Goal: Information Seeking & Learning: Learn about a topic

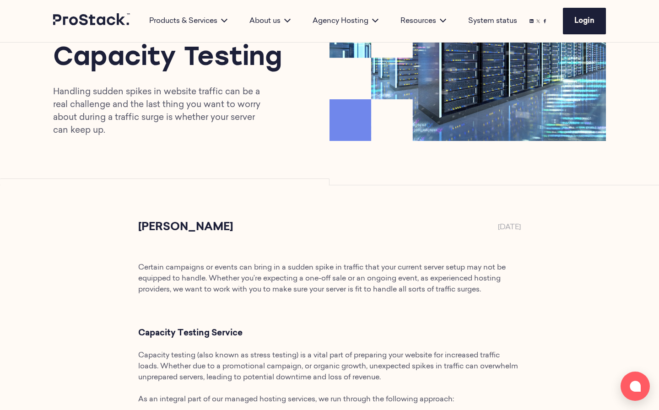
scroll to position [119, 0]
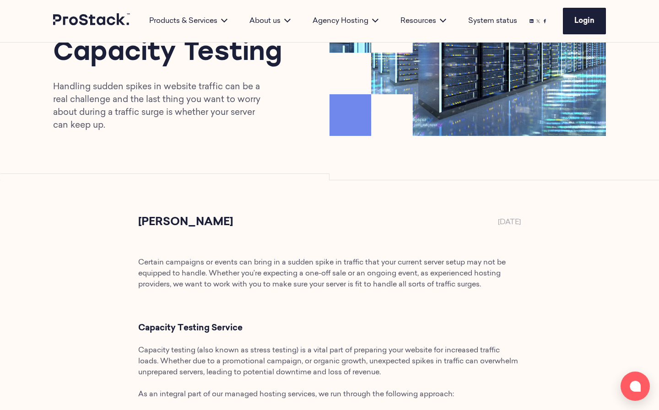
click at [184, 107] on p "Handling sudden spikes in website traffic can be a real challenge and the last …" at bounding box center [162, 106] width 219 height 51
click at [183, 107] on p "Handling sudden spikes in website traffic can be a real challenge and the last …" at bounding box center [162, 106] width 219 height 51
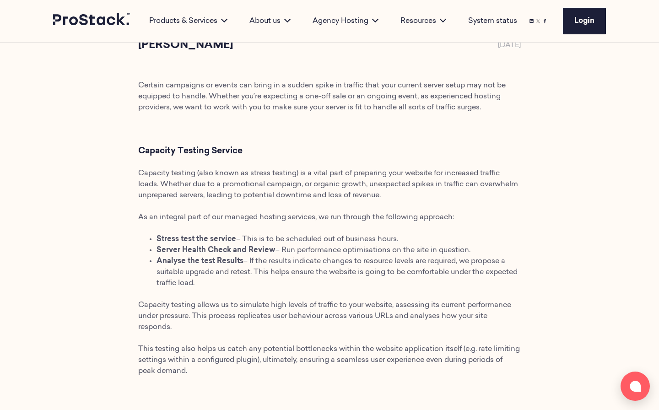
scroll to position [298, 0]
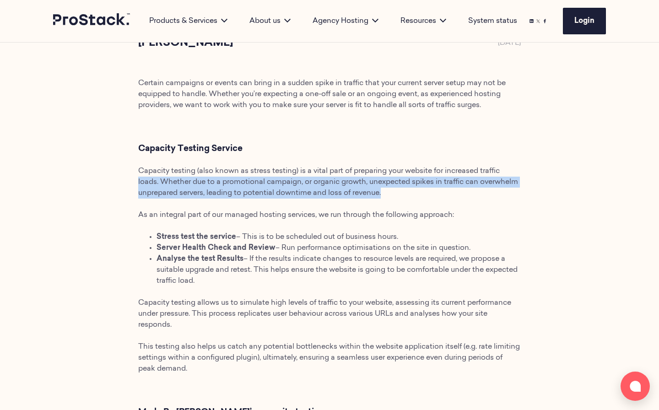
drag, startPoint x: 442, startPoint y: 193, endPoint x: 117, endPoint y: 179, distance: 325.2
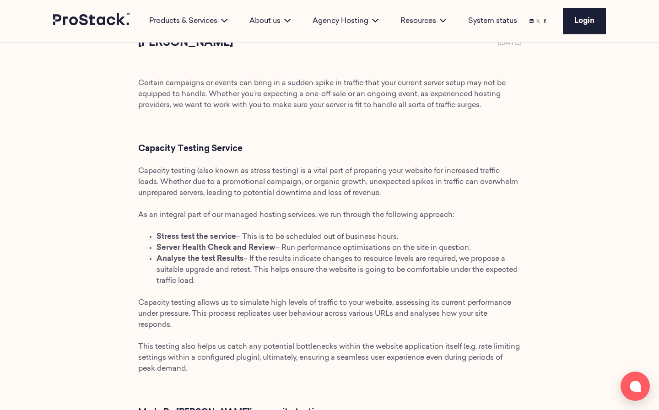
click at [303, 188] on p "Capacity testing (also known as stress testing) is a vital part of preparing yo…" at bounding box center [329, 182] width 383 height 33
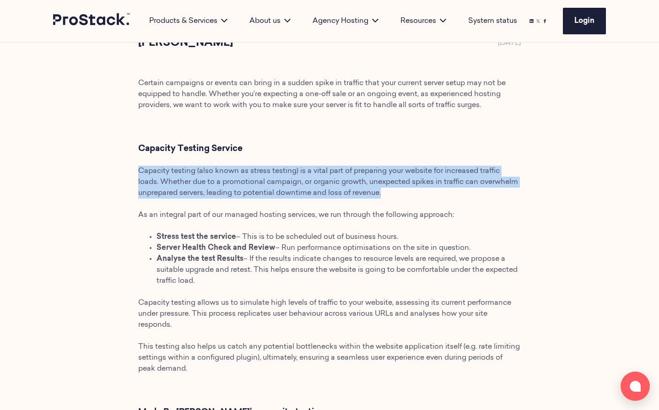
click at [303, 188] on p "Capacity testing (also known as stress testing) is a vital part of preparing yo…" at bounding box center [329, 182] width 383 height 33
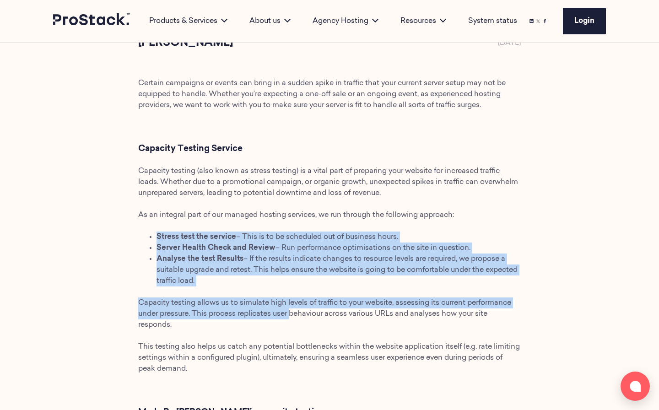
drag, startPoint x: 292, startPoint y: 308, endPoint x: 107, endPoint y: 223, distance: 204.0
click at [244, 274] on li "Analyse the test Results – If the results indicate changes to resource levels a…" at bounding box center [339, 270] width 364 height 33
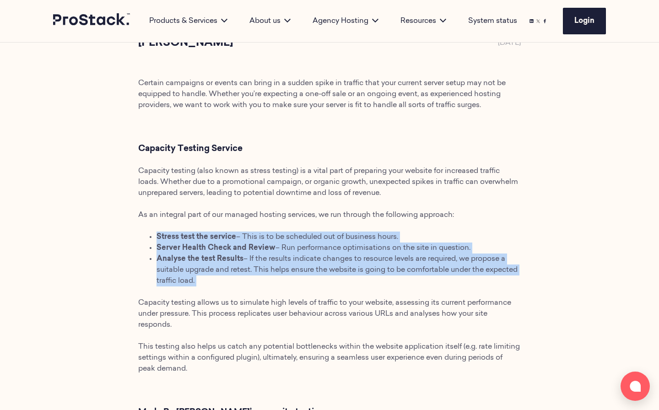
drag, startPoint x: 267, startPoint y: 288, endPoint x: 153, endPoint y: 232, distance: 126.5
click at [251, 272] on span "– If the results indicate changes to resource levels are required, we propose a…" at bounding box center [337, 269] width 361 height 29
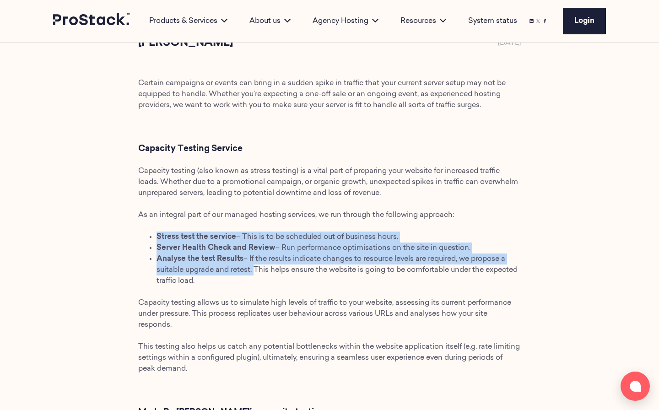
drag, startPoint x: 251, startPoint y: 272, endPoint x: 118, endPoint y: 226, distance: 140.6
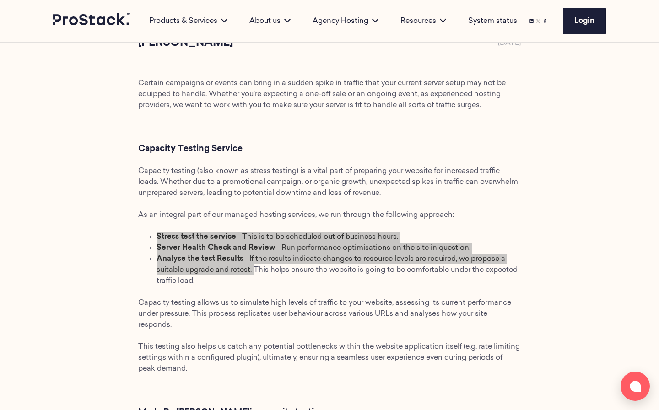
click at [390, 306] on span "Capacity testing allows us to simulate high levels of traffic to your website, …" at bounding box center [324, 313] width 373 height 29
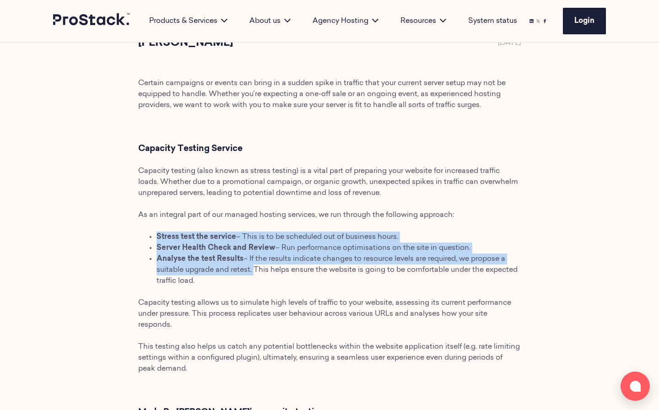
click at [390, 306] on span "Capacity testing allows us to simulate high levels of traffic to your website, …" at bounding box center [324, 313] width 373 height 29
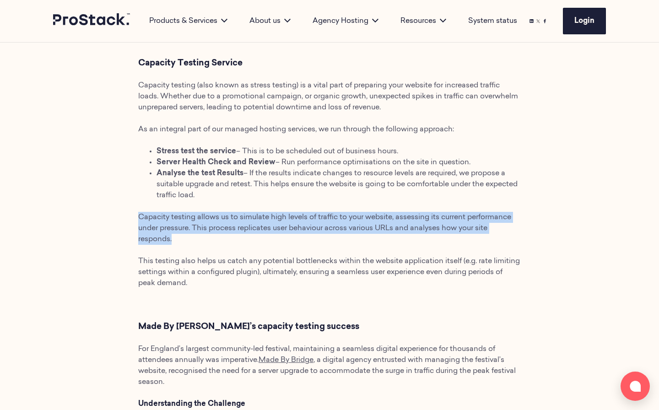
scroll to position [384, 0]
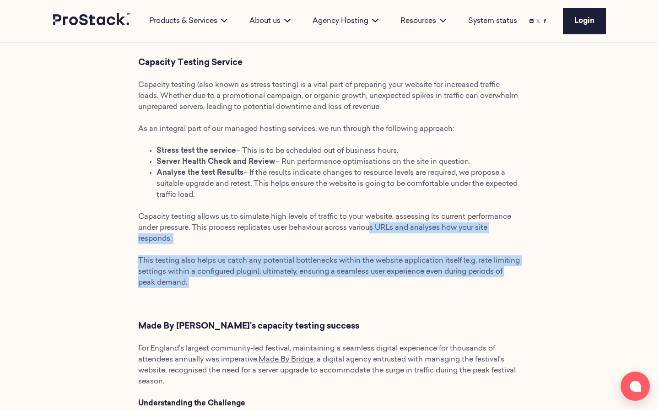
drag, startPoint x: 376, startPoint y: 298, endPoint x: 375, endPoint y: 222, distance: 75.5
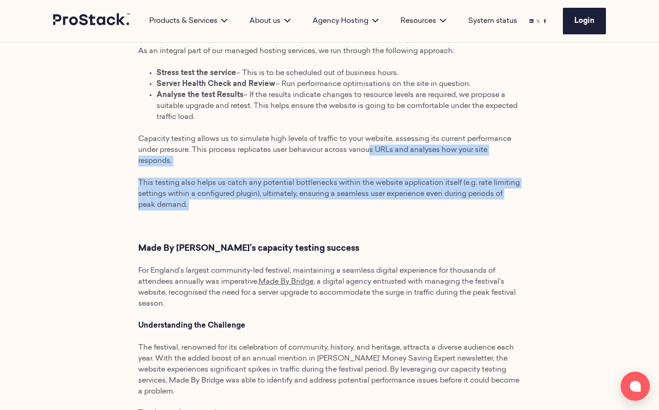
scroll to position [465, 0]
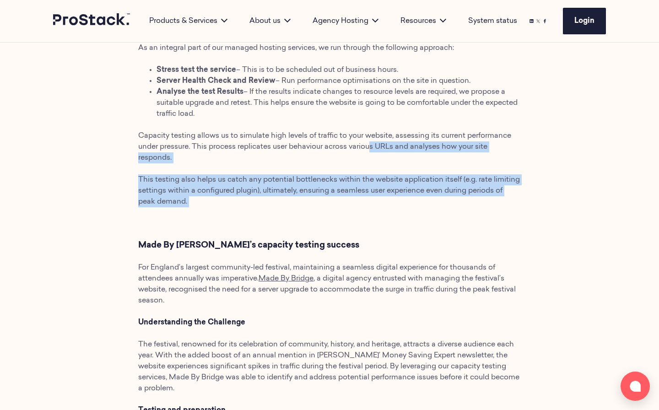
click at [390, 277] on span ", a digital agency entrusted with managing the festival’s website, recognised t…" at bounding box center [327, 289] width 378 height 29
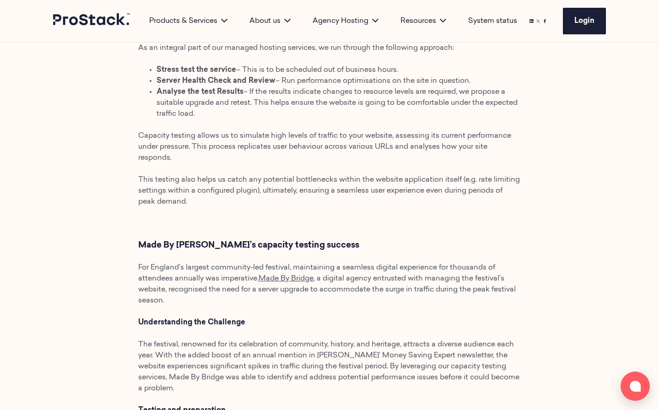
click at [390, 277] on span ", a digital agency entrusted with managing the festival’s website, recognised t…" at bounding box center [327, 289] width 378 height 29
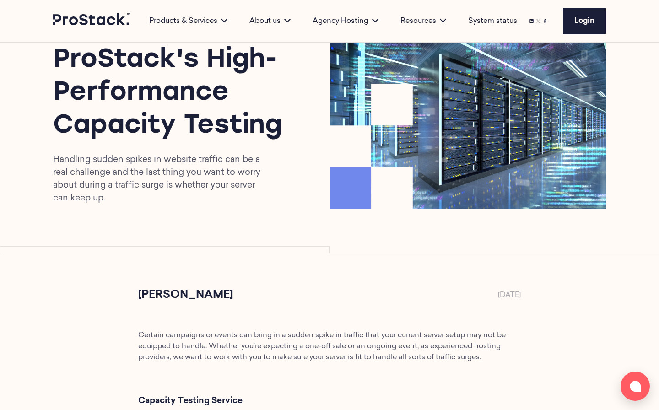
scroll to position [58, 0]
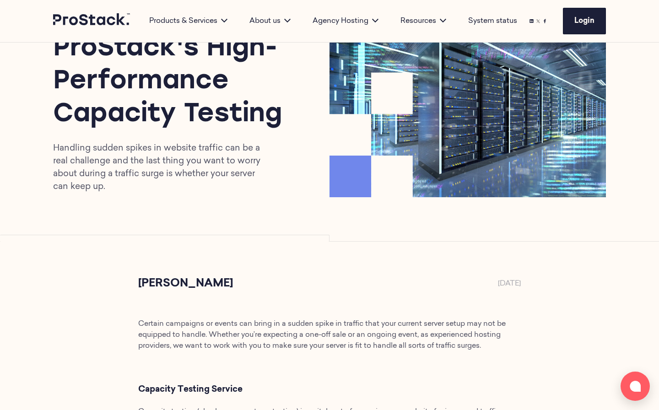
click at [503, 216] on div "ProStack's High-Performance Capacity Testing Handling sudden spikes in website …" at bounding box center [329, 113] width 626 height 256
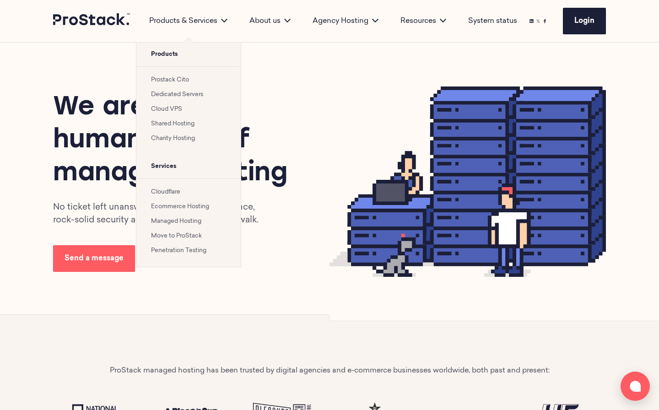
click at [173, 73] on ul "Prostack Cito Dedicated Servers Cloud VPS Shared Hosting Charity Hosting" at bounding box center [188, 110] width 104 height 88
click at [177, 77] on link "Prostack Cito" at bounding box center [170, 80] width 38 height 6
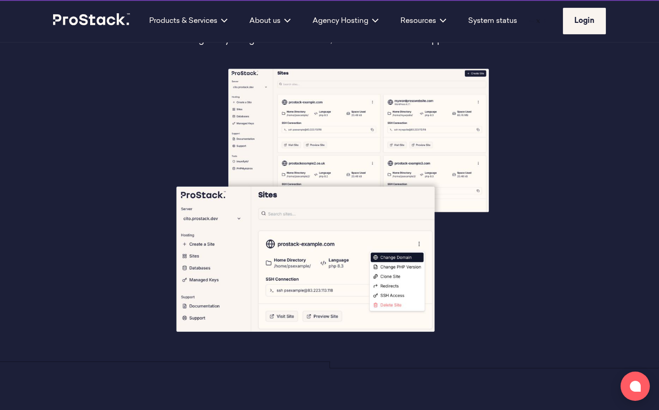
scroll to position [157, 0]
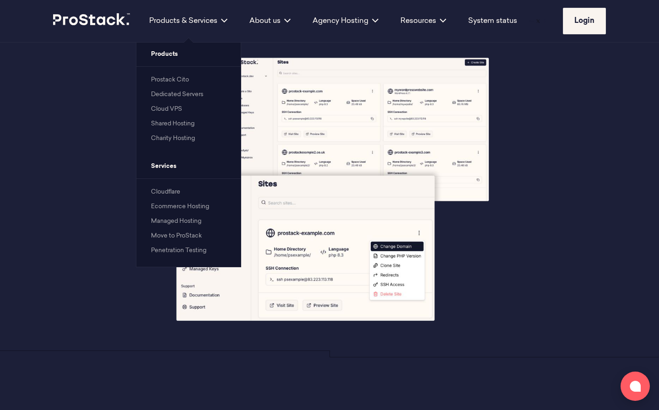
click at [175, 192] on link "Cloudflare" at bounding box center [165, 192] width 29 height 6
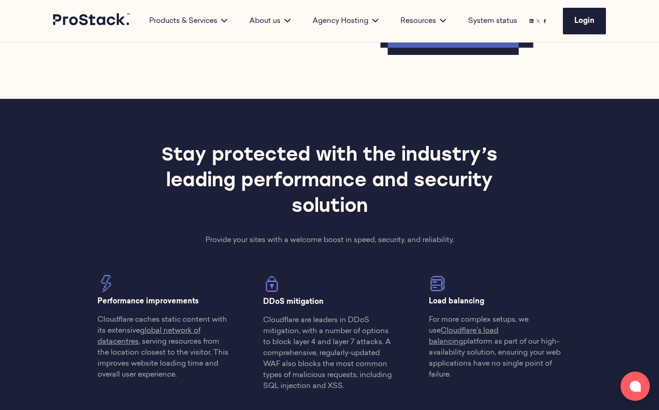
scroll to position [297, 0]
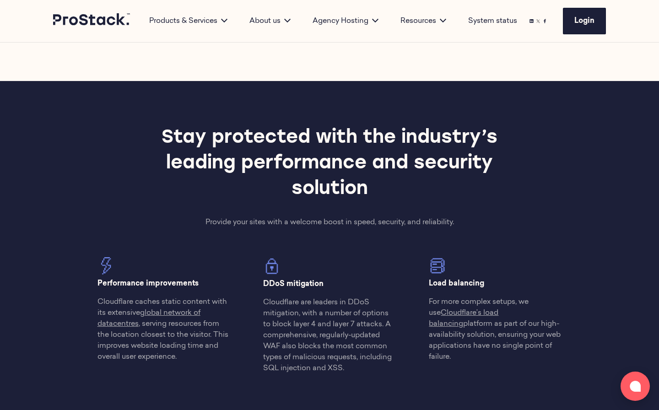
click at [111, 27] on link at bounding box center [92, 21] width 78 height 16
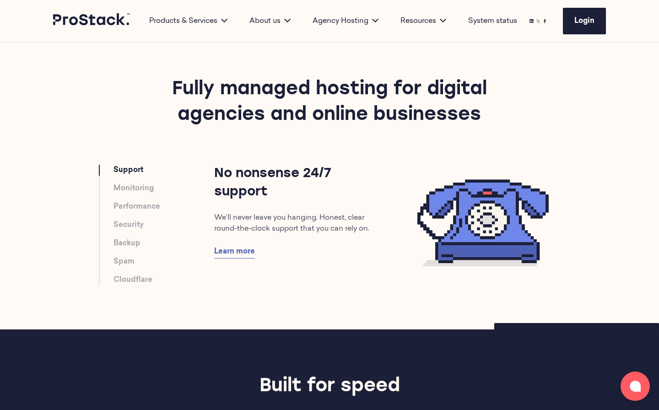
scroll to position [471, 0]
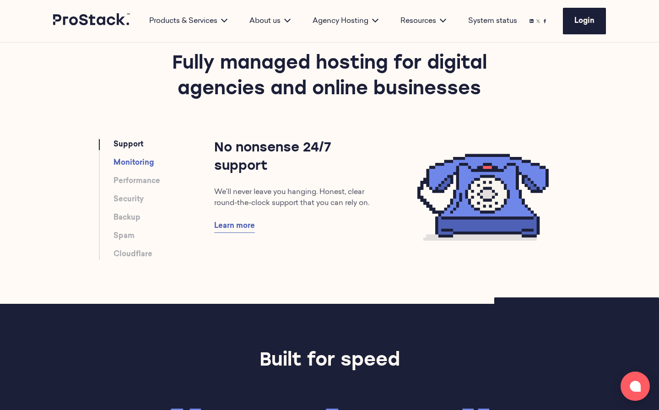
click at [135, 168] on link "Monitoring" at bounding box center [134, 162] width 40 height 11
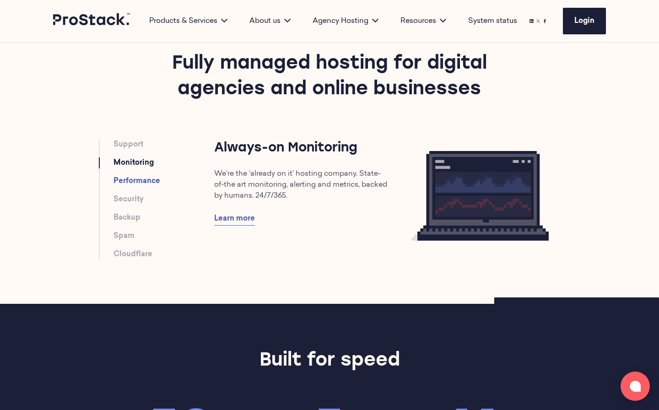
click at [140, 182] on link "Performance" at bounding box center [137, 181] width 47 height 11
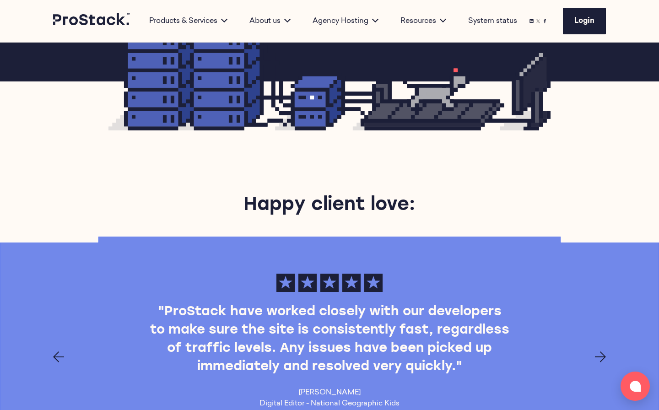
scroll to position [929, 0]
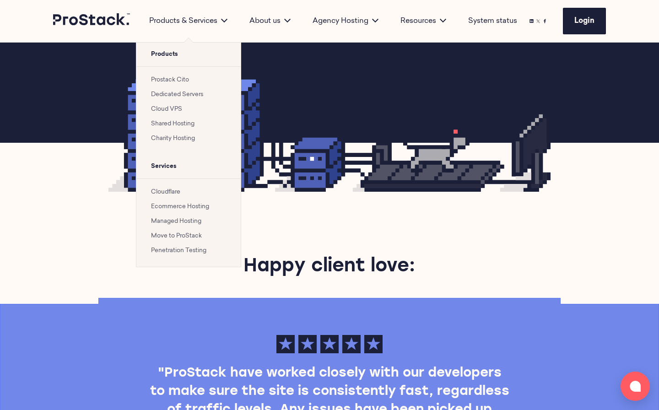
click at [176, 79] on link "Prostack Cito" at bounding box center [170, 80] width 38 height 6
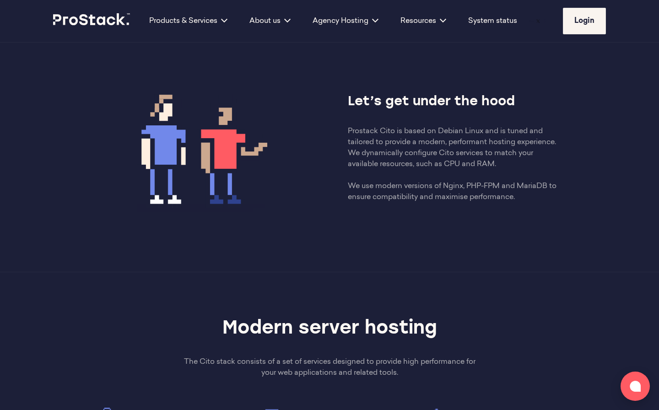
scroll to position [916, 0]
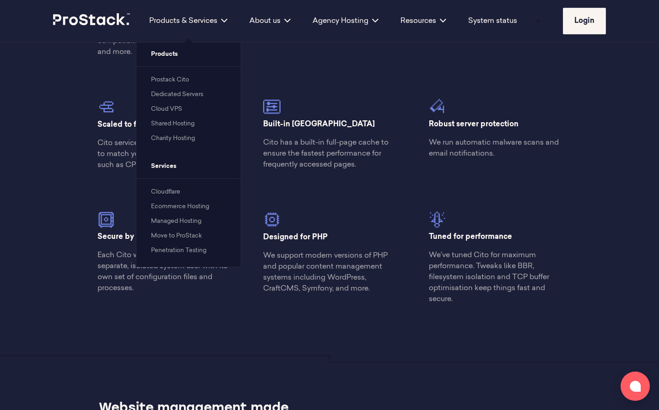
click at [168, 185] on ul "Cloudflare Ecommerce Hosting Managed Hosting Move to ProStack Penetration Testi…" at bounding box center [188, 223] width 104 height 88
click at [168, 189] on link "Cloudflare" at bounding box center [165, 192] width 29 height 6
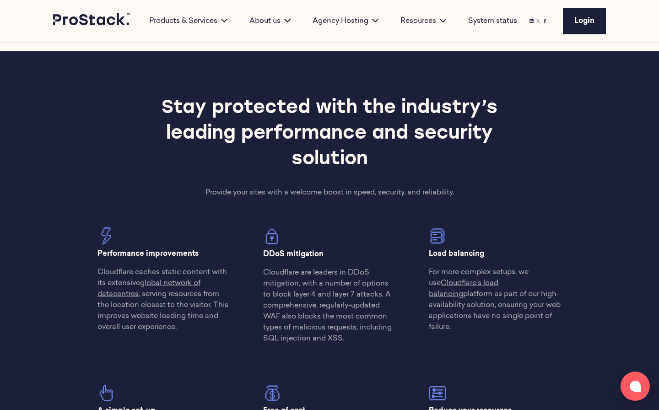
scroll to position [327, 0]
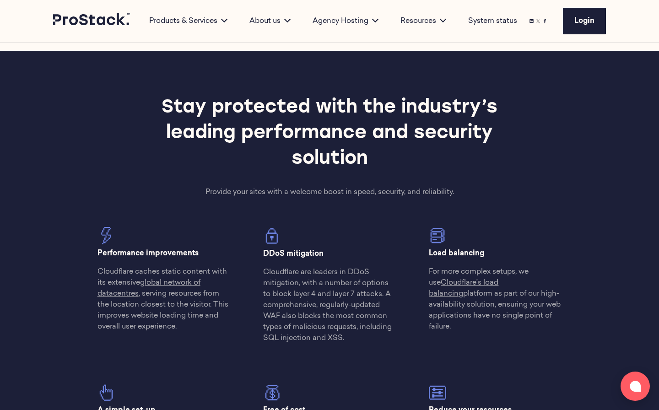
drag, startPoint x: 227, startPoint y: 350, endPoint x: 65, endPoint y: 257, distance: 186.8
click at [65, 257] on div "Stay protected with the industry’s leading performance and security solution Pr…" at bounding box center [329, 284] width 626 height 467
click at [65, 295] on div "Stay protected with the industry’s leading performance and security solution Pr…" at bounding box center [329, 284] width 626 height 467
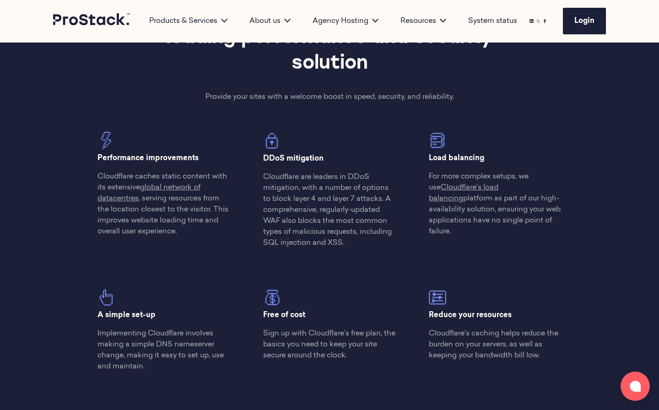
scroll to position [438, 0]
